Goal: Task Accomplishment & Management: Use online tool/utility

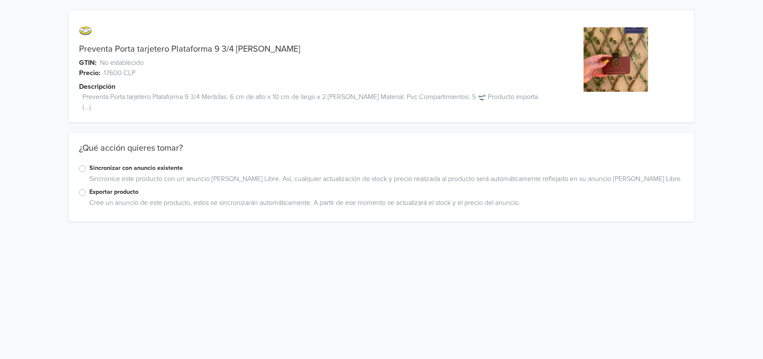
click at [169, 164] on label "Sincronizar con anuncio existente" at bounding box center [386, 168] width 594 height 9
click at [0, 0] on input "Sincronizar con anuncio existente" at bounding box center [0, 0] width 0 height 0
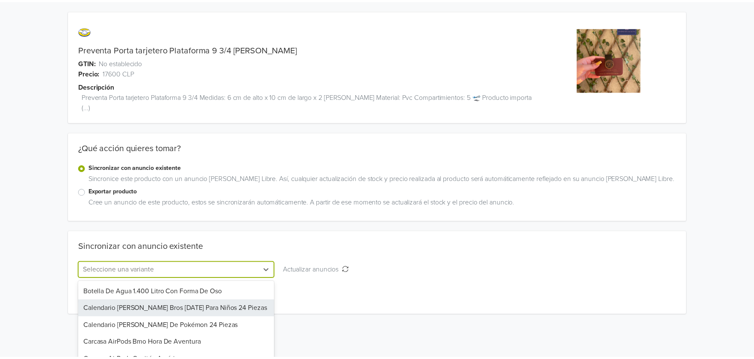
scroll to position [41, 0]
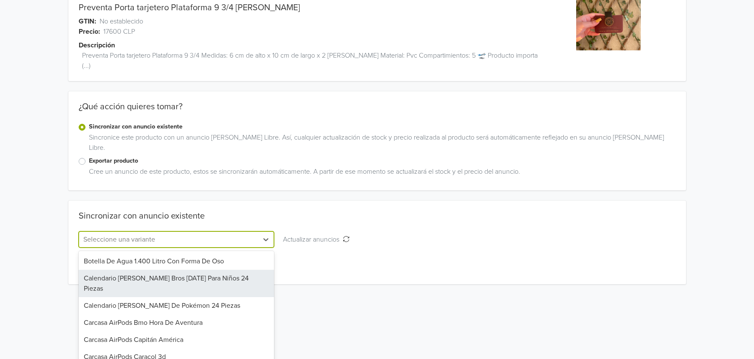
click at [225, 248] on div "132 results available. Use Up and Down to choose options, press Enter to select…" at bounding box center [177, 240] width 196 height 16
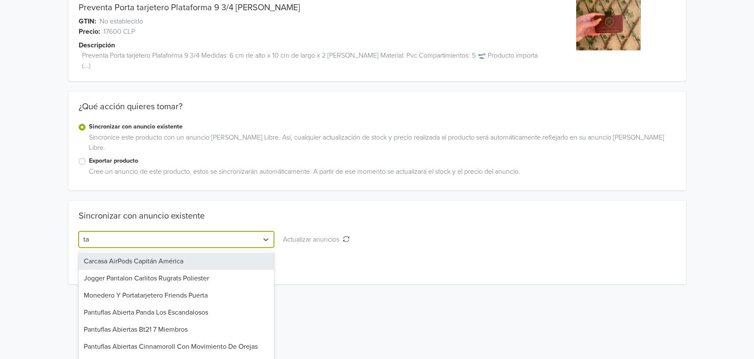
type input "tar"
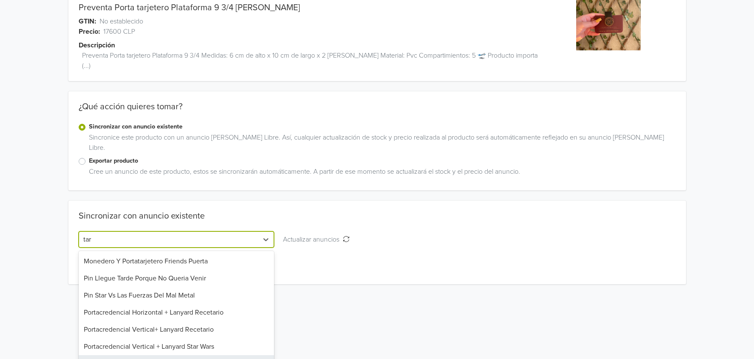
click at [221, 349] on div "Tarjetero Plataforma 9 3/4 [PERSON_NAME]" at bounding box center [177, 363] width 196 height 17
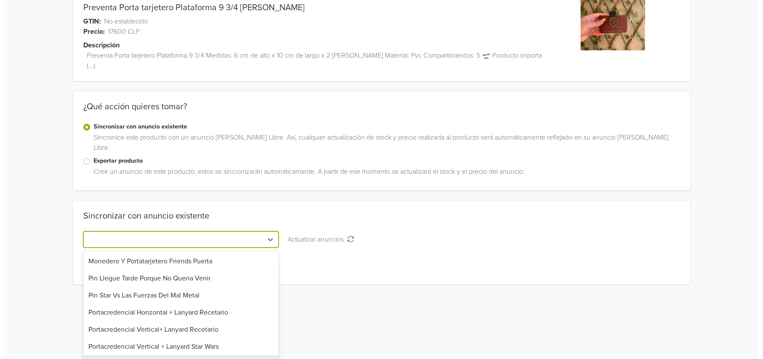
scroll to position [0, 0]
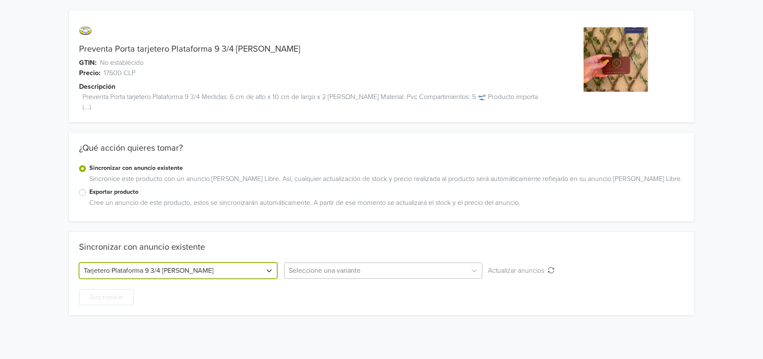
drag, startPoint x: 308, startPoint y: 255, endPoint x: 313, endPoint y: 259, distance: 6.4
click at [308, 265] on div at bounding box center [375, 271] width 173 height 12
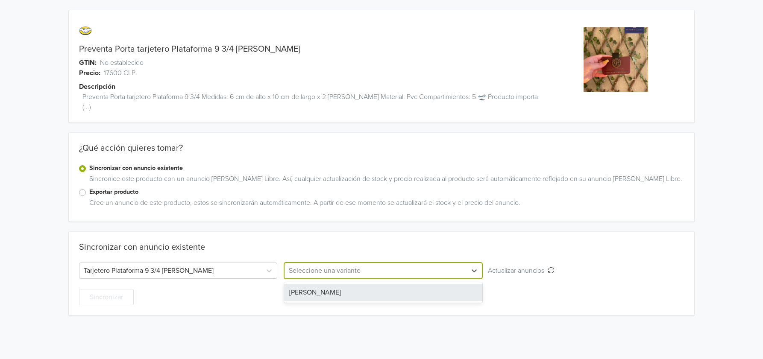
click at [312, 284] on div "[PERSON_NAME]" at bounding box center [383, 292] width 198 height 17
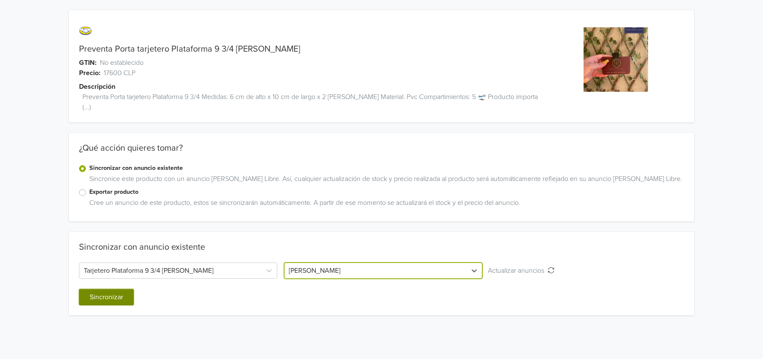
click at [106, 289] on button "Sincronizar" at bounding box center [106, 297] width 55 height 16
